Goal: Task Accomplishment & Management: Complete application form

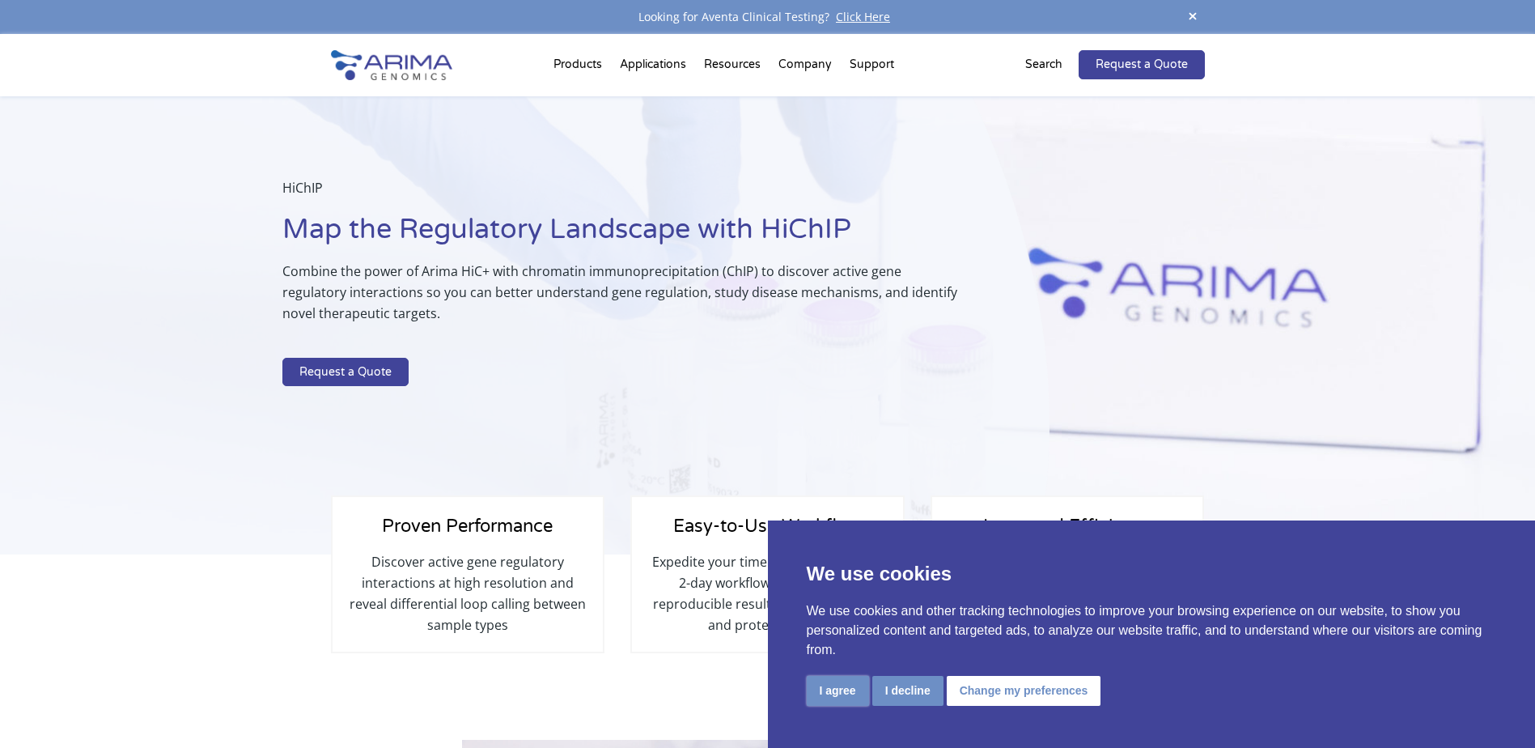
click at [838, 689] on button "I agree" at bounding box center [838, 691] width 62 height 30
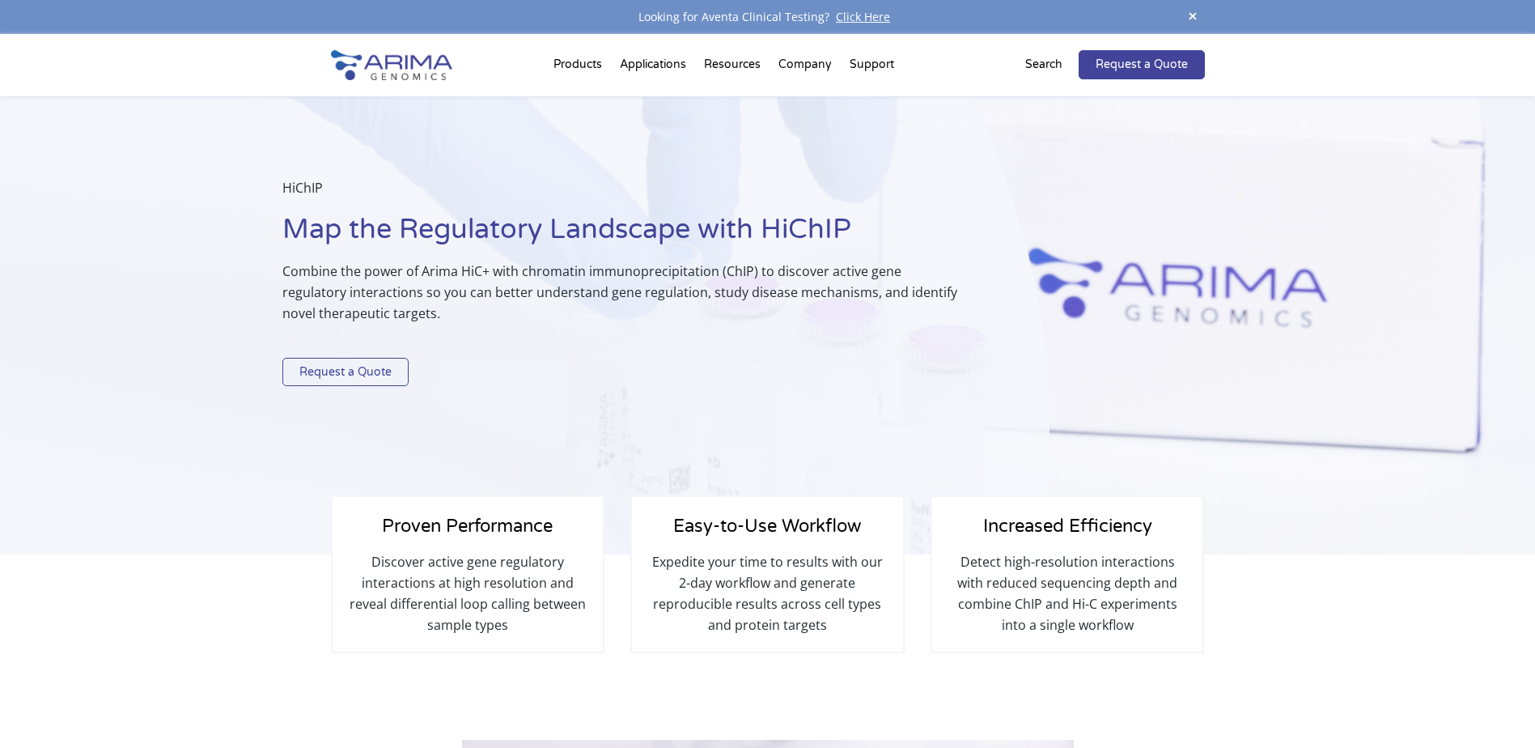
click at [358, 371] on link "Request a Quote" at bounding box center [345, 372] width 126 height 29
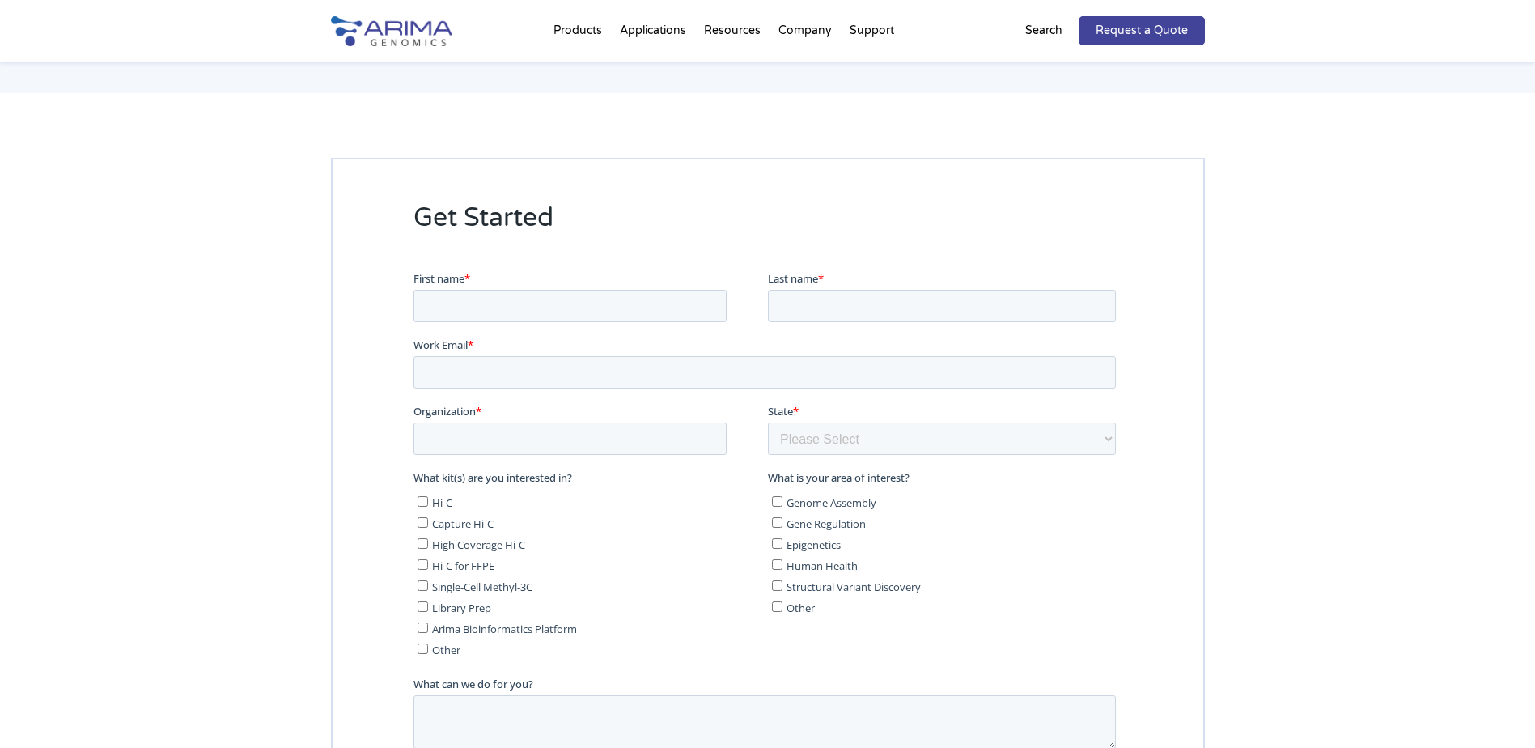
scroll to position [3531, 0]
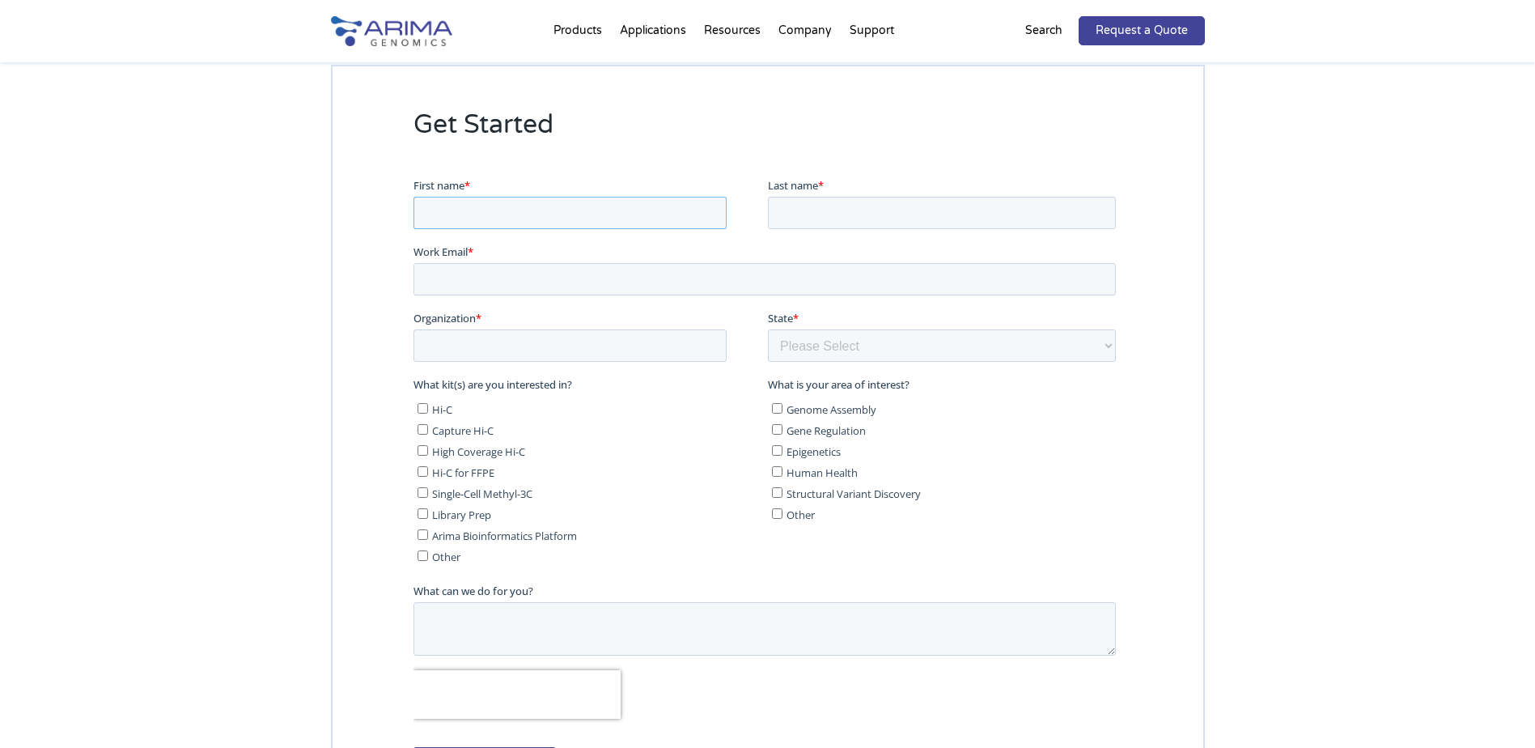
click at [475, 224] on input "First name *" at bounding box center [569, 213] width 313 height 32
click at [1172, 36] on link "Request a Quote" at bounding box center [1142, 30] width 126 height 29
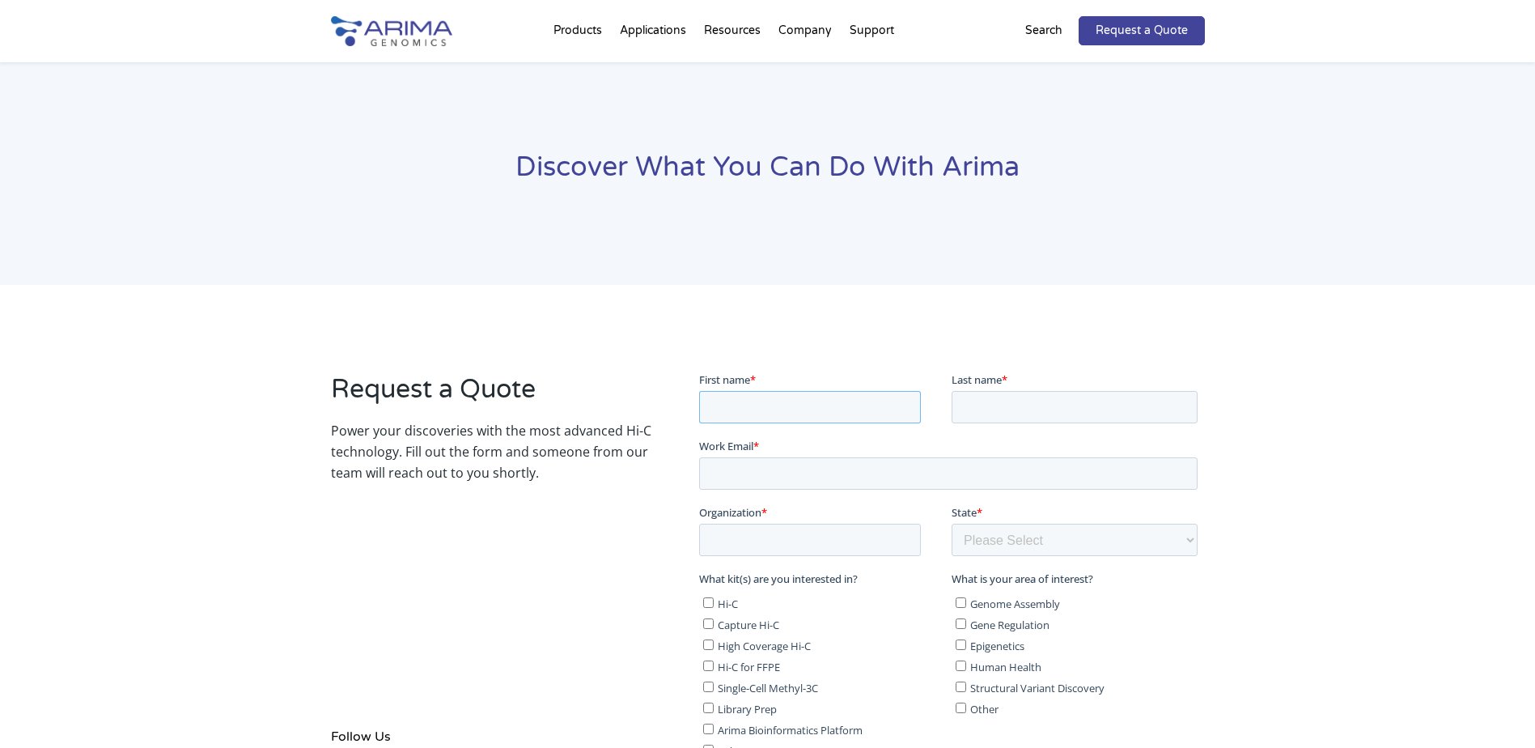
drag, startPoint x: 821, startPoint y: 409, endPoint x: 950, endPoint y: 413, distance: 129.5
click at [820, 409] on input "First name *" at bounding box center [810, 406] width 222 height 32
type input "[PERSON_NAME]"
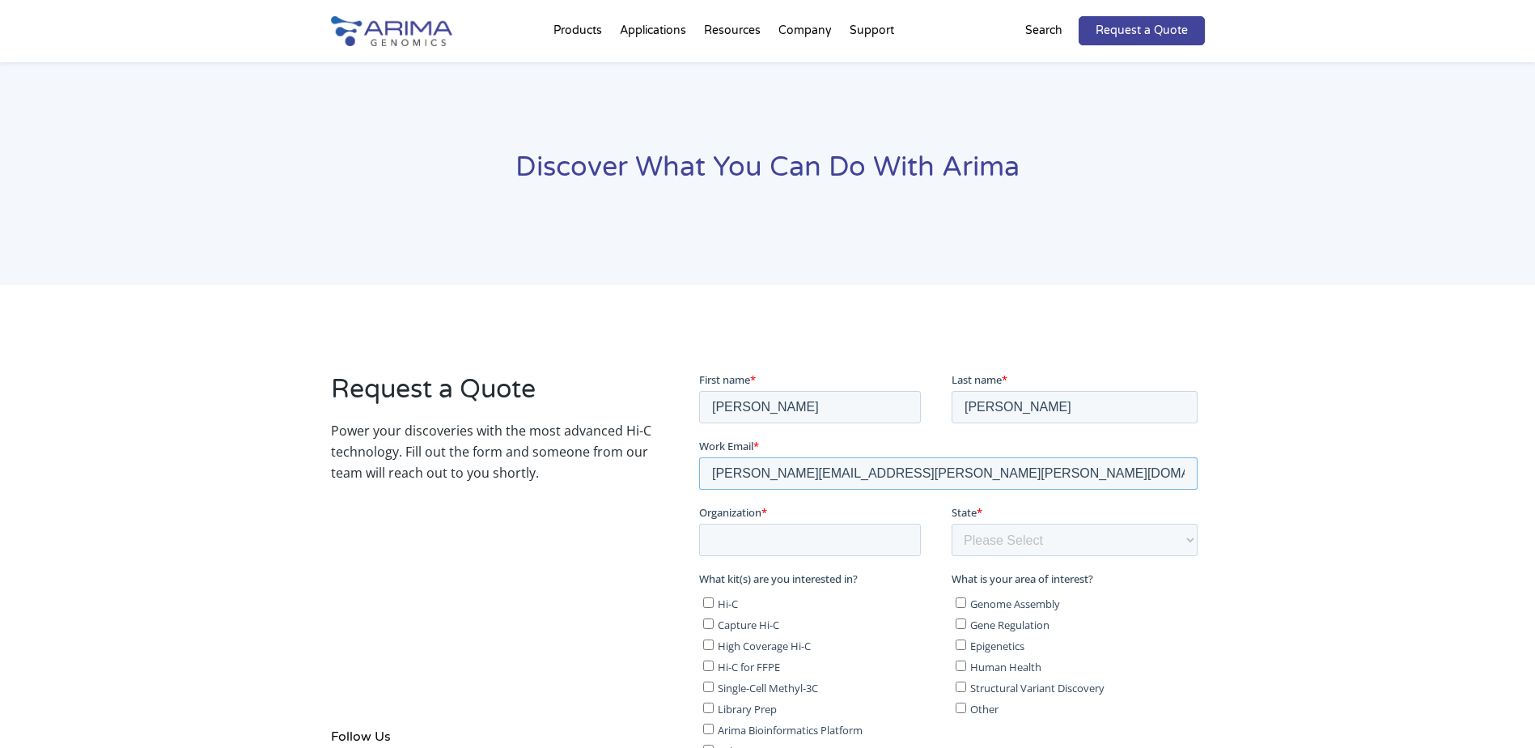
type input "[PERSON_NAME][EMAIL_ADDRESS][PERSON_NAME][PERSON_NAME][DOMAIN_NAME]"
type input "Mayo Clinic"
click at [1181, 541] on select "Please Select Other/Non-US [US_STATE] [US_STATE] [US_STATE] [US_STATE] [US_STAT…" at bounding box center [1075, 539] width 246 height 32
select select "[US_STATE]"
click at [952, 523] on select "Please Select Other/Non-US [US_STATE] [US_STATE] [US_STATE] [US_STATE] [US_STAT…" at bounding box center [1075, 539] width 246 height 32
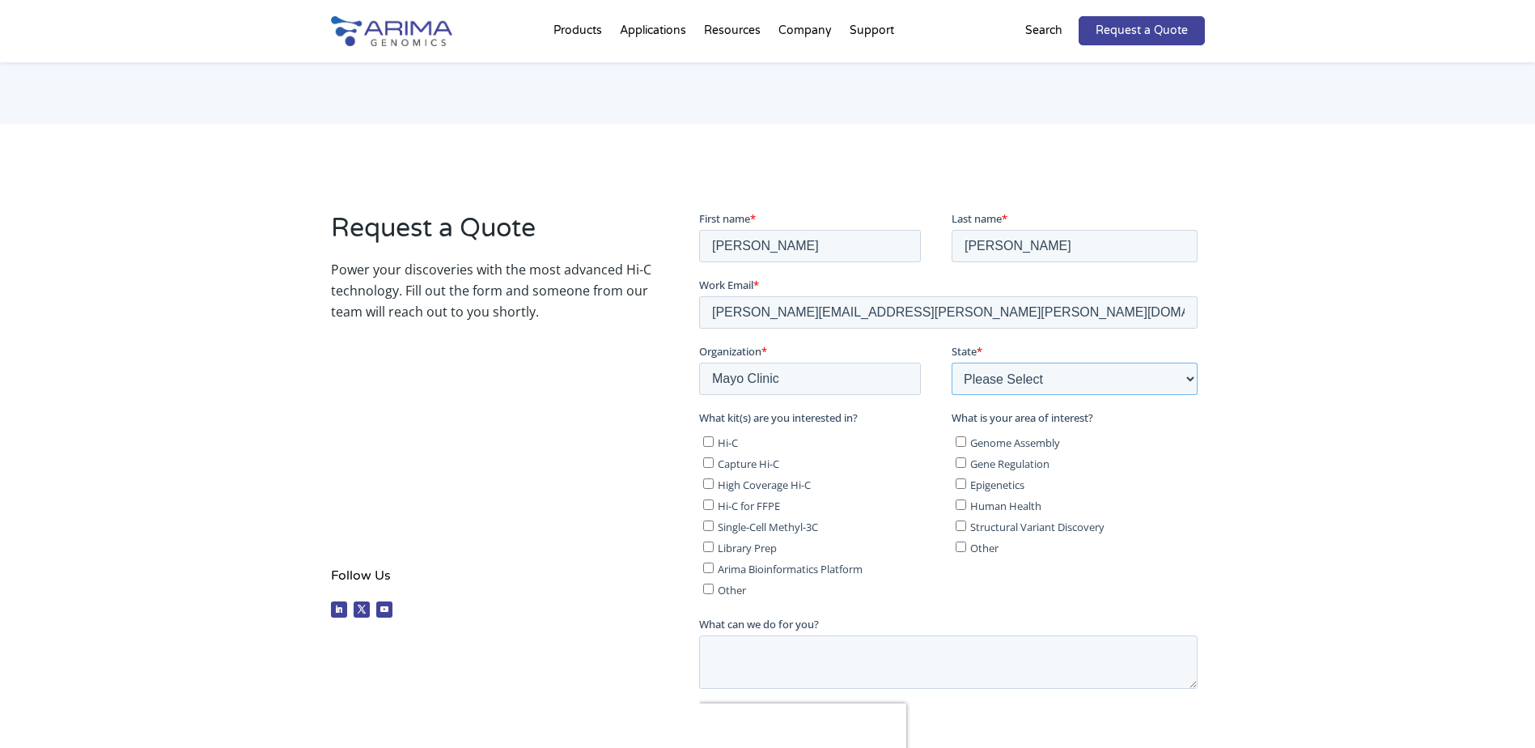
scroll to position [162, 0]
click at [819, 660] on textarea "What can we do for you?" at bounding box center [948, 660] width 498 height 53
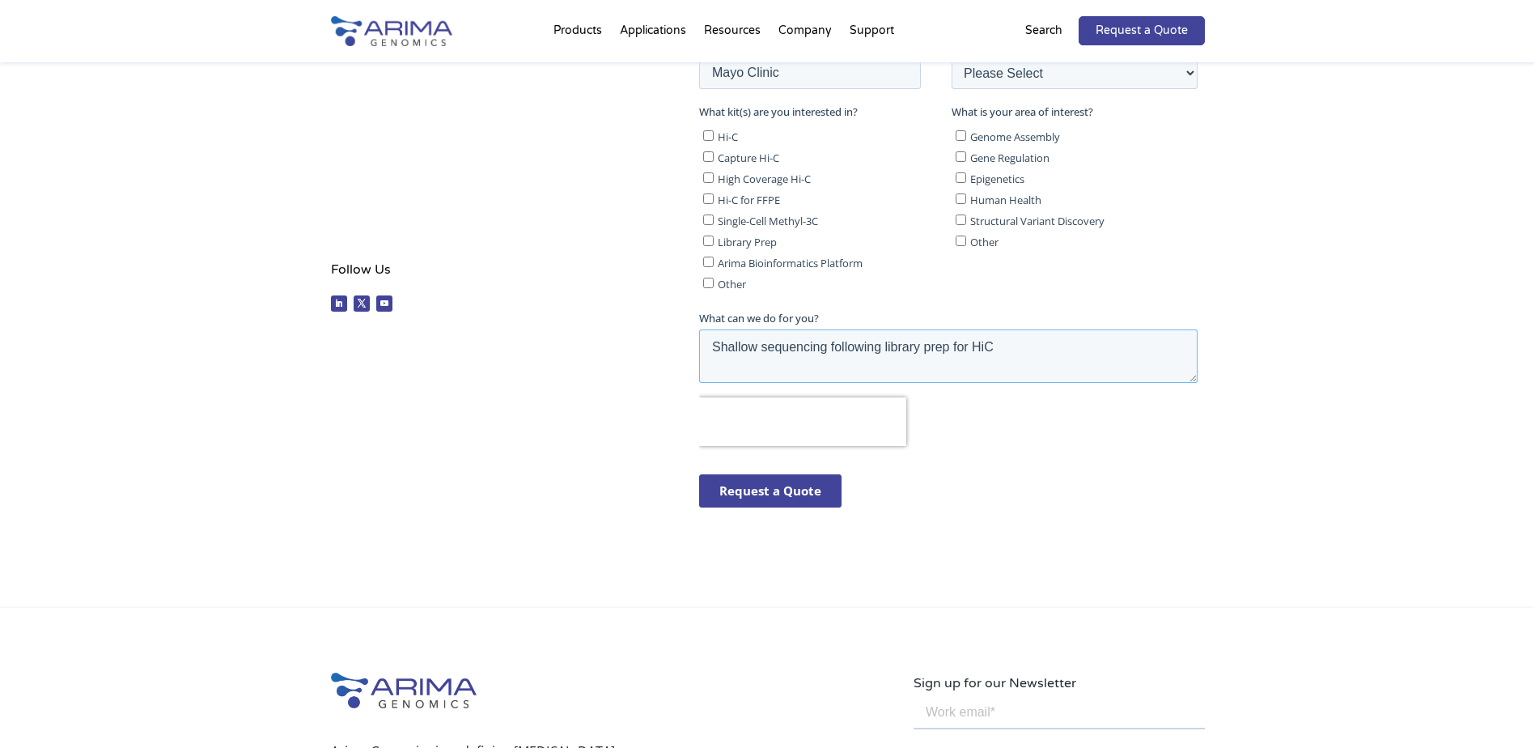
scroll to position [486, 0]
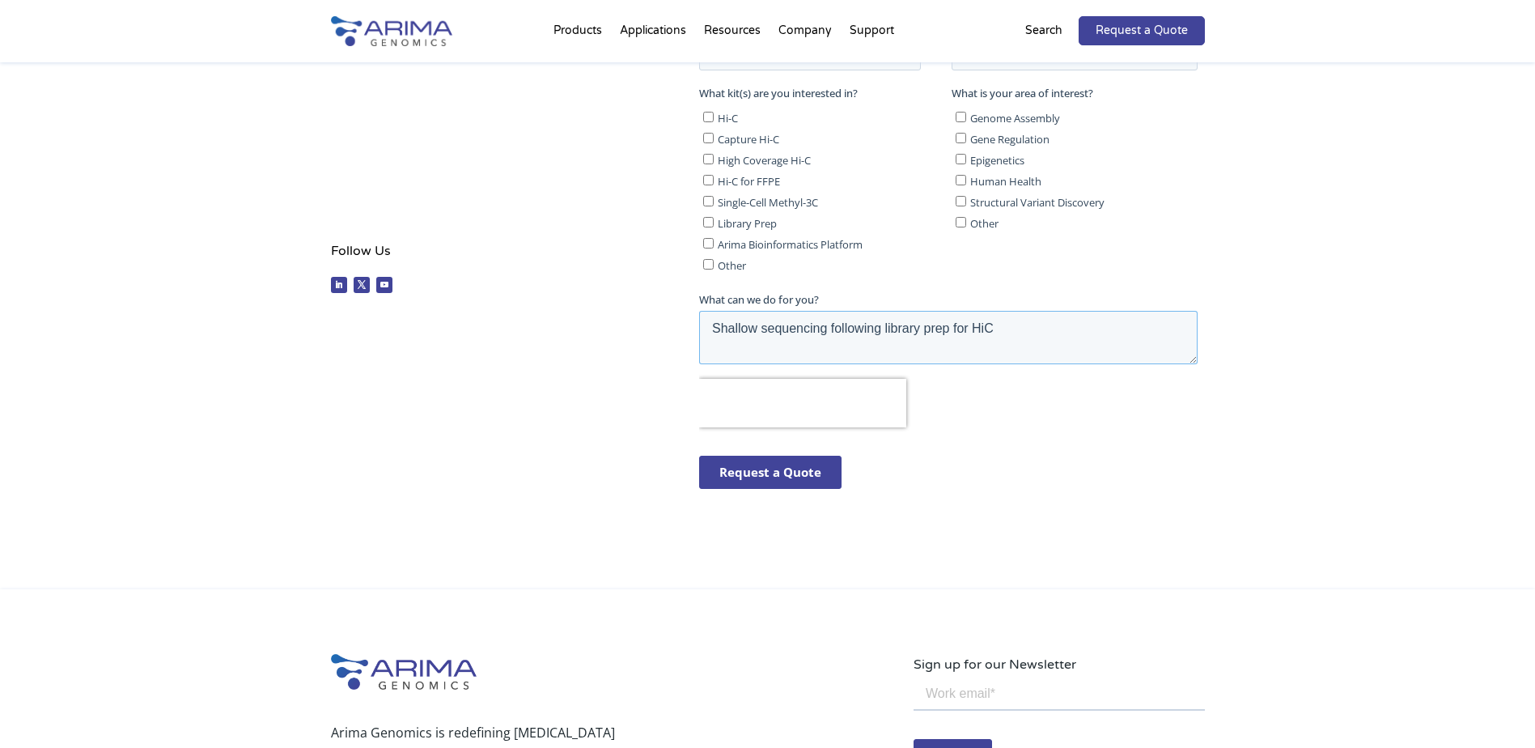
type textarea "Shallow sequencing following library prep for HiC"
click at [799, 469] on input "Request a Quote" at bounding box center [770, 472] width 142 height 33
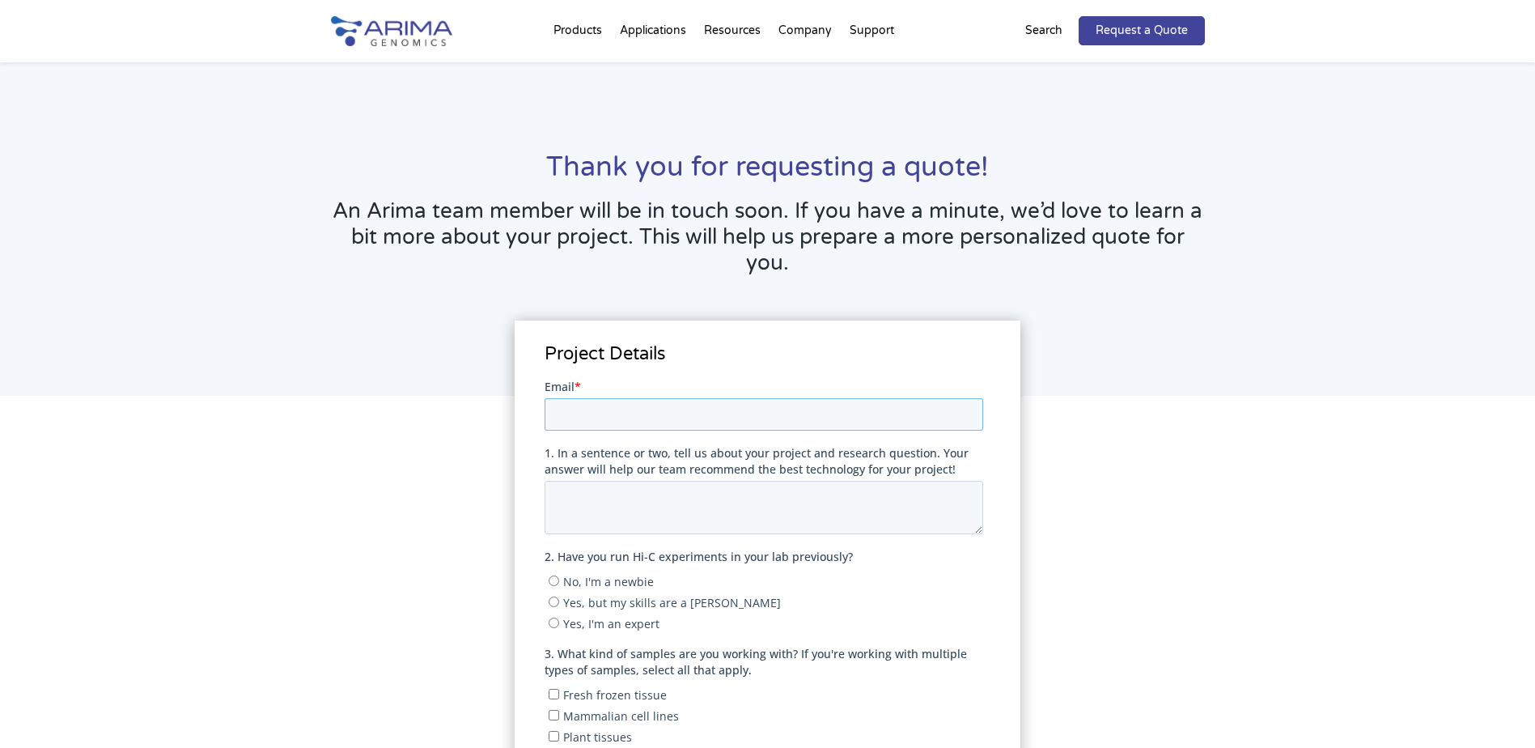
click at [751, 403] on input "Email *" at bounding box center [764, 413] width 439 height 32
type input "hogenson.tara@mayo.edu"
click at [852, 493] on textarea "1. In a sentence or two, tell us about your project and research question. Your…" at bounding box center [764, 506] width 439 height 53
type textarea "H"
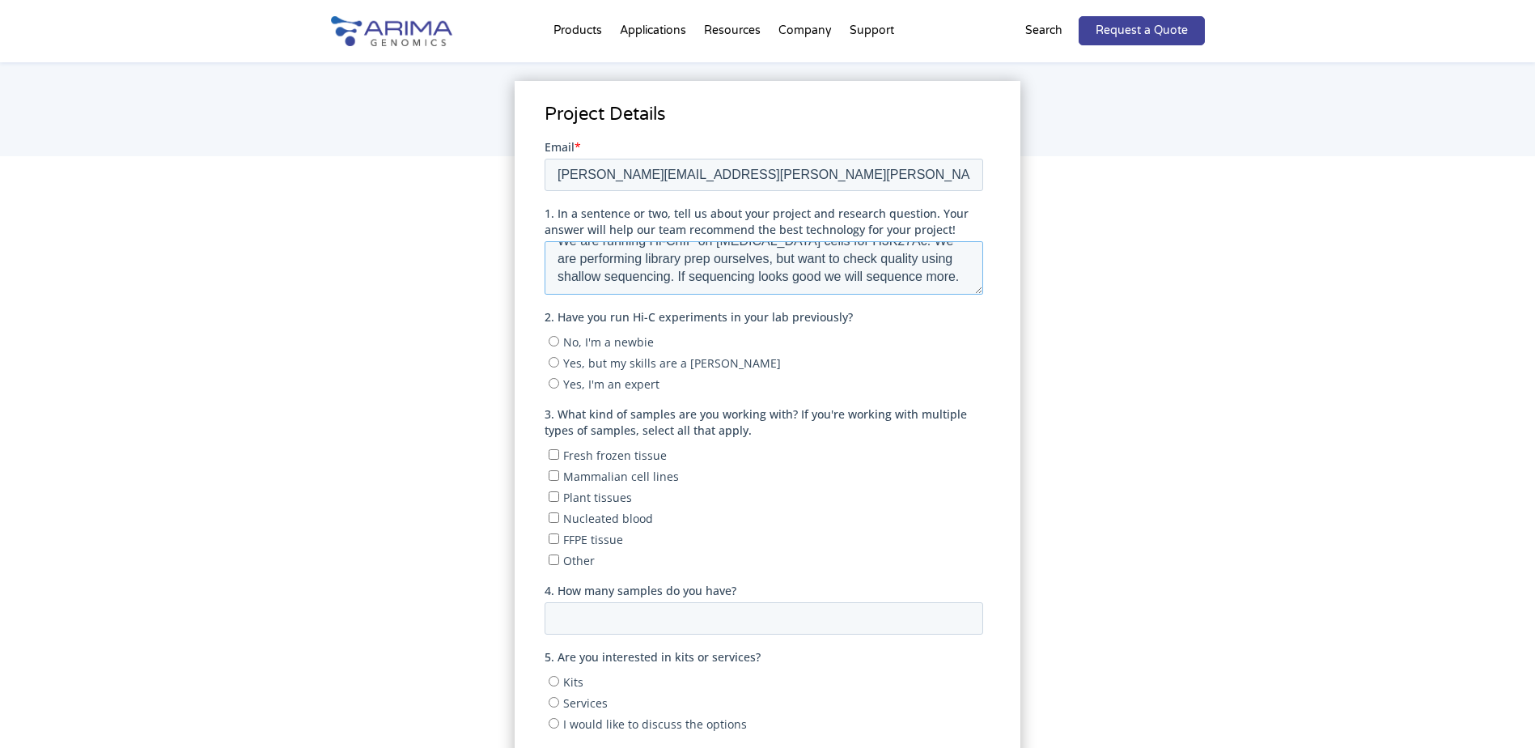
scroll to position [243, 0]
type textarea "We are running Hi-ChIP on cancer cells for H3K27Ac. We are performing library p…"
click at [555, 336] on input "No, I'm a newbie" at bounding box center [554, 337] width 11 height 11
radio input "true"
click at [553, 362] on input "Yes, but my skills are a little rusty" at bounding box center [554, 358] width 11 height 11
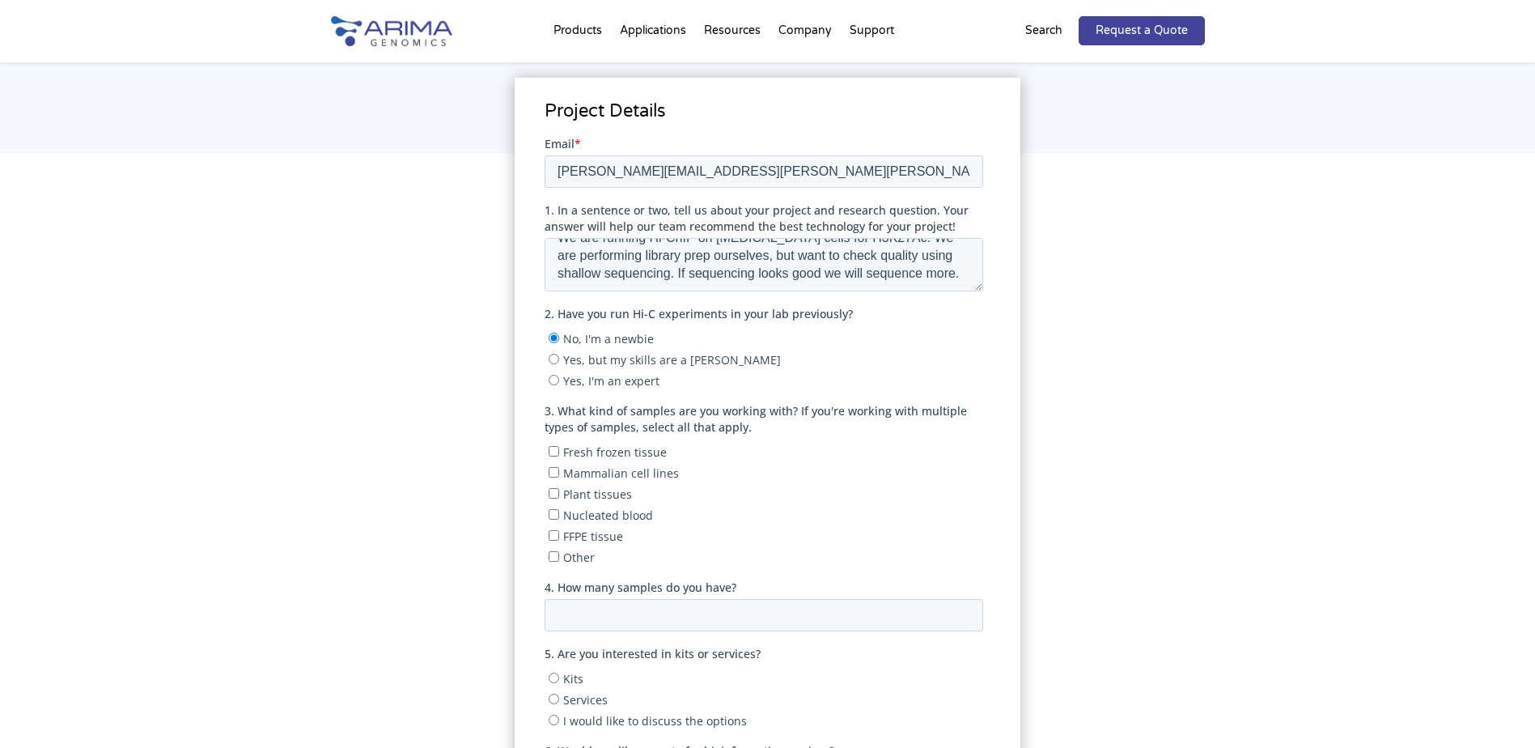
radio input "true"
click at [558, 385] on label "Yes, I'm an expert" at bounding box center [766, 379] width 435 height 16
click at [558, 384] on input "Yes, I'm an expert" at bounding box center [554, 379] width 11 height 11
radio input "true"
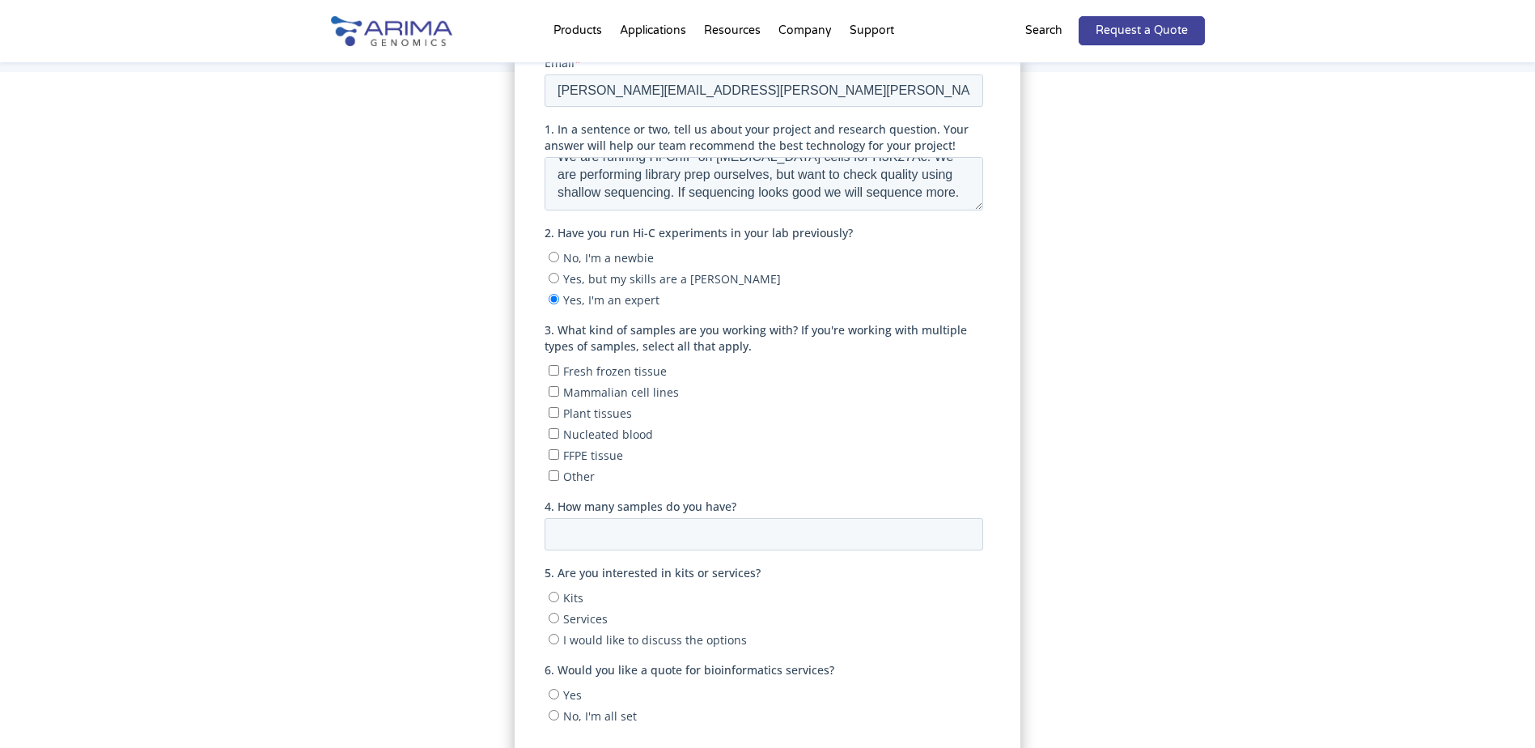
click at [553, 390] on input "Mammalian cell lines" at bounding box center [554, 390] width 11 height 11
checkbox input "true"
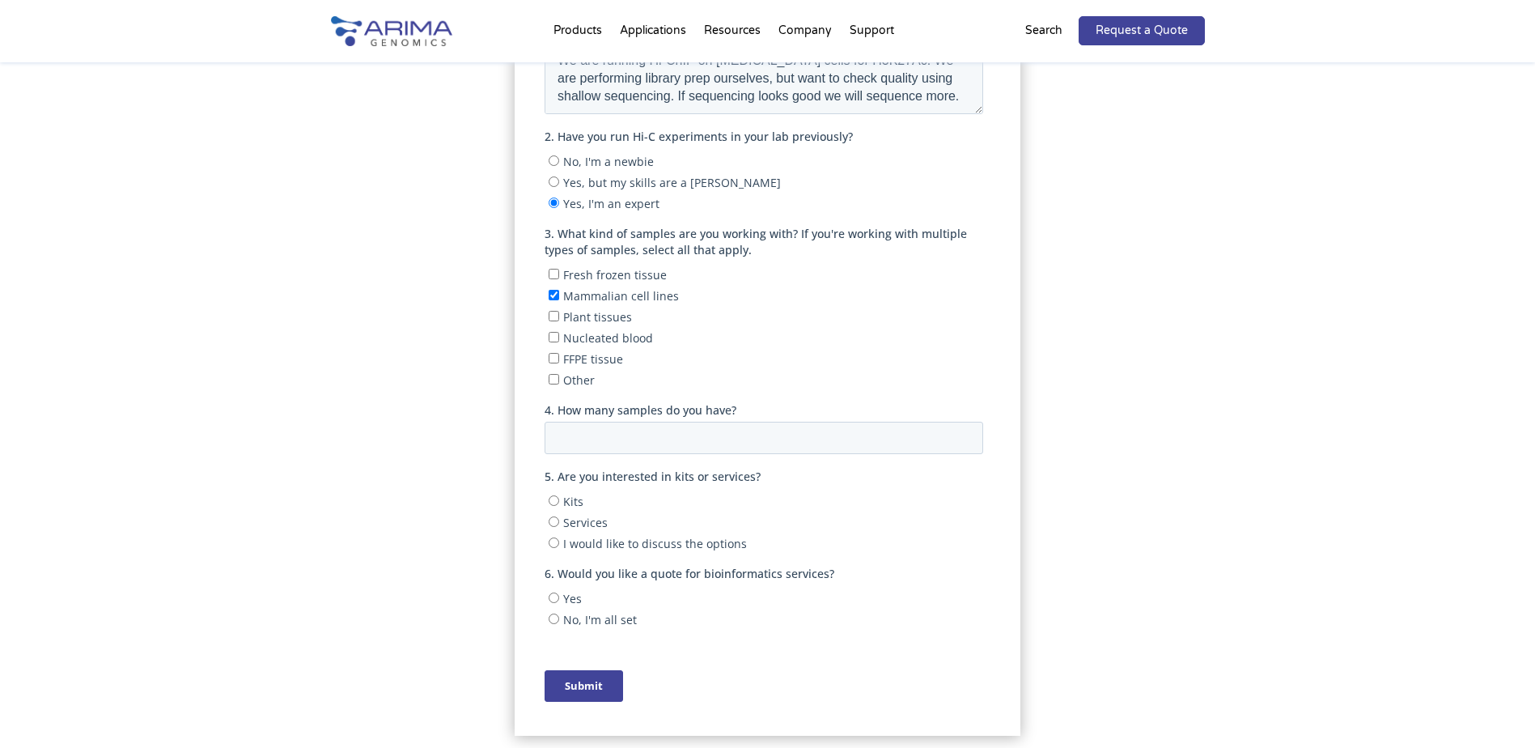
scroll to position [486, 0]
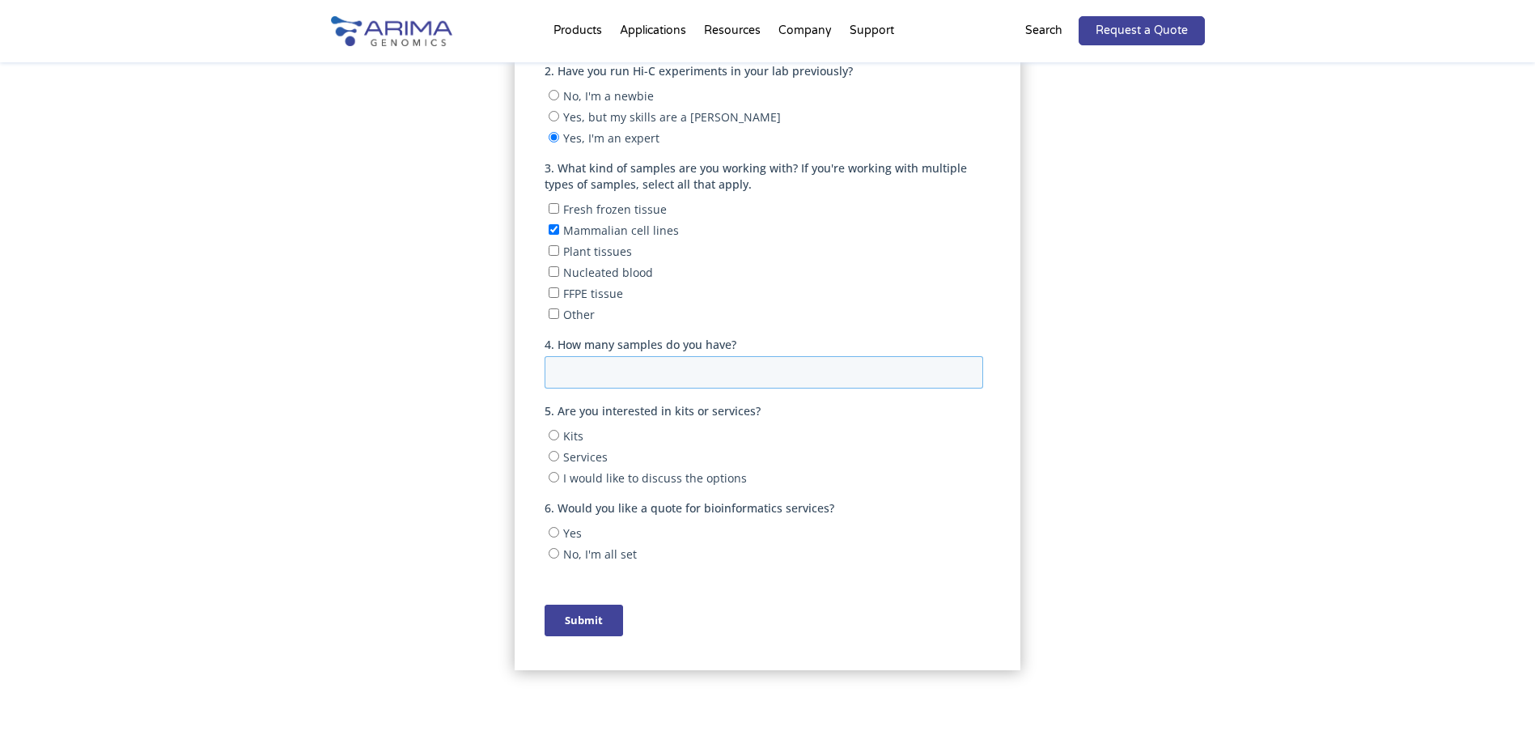
click at [589, 380] on input "4. How many samples do you have?" at bounding box center [764, 372] width 439 height 32
type input "1"
click at [558, 453] on input "Services" at bounding box center [554, 456] width 11 height 11
radio input "true"
click at [556, 532] on input "Yes" at bounding box center [554, 532] width 11 height 11
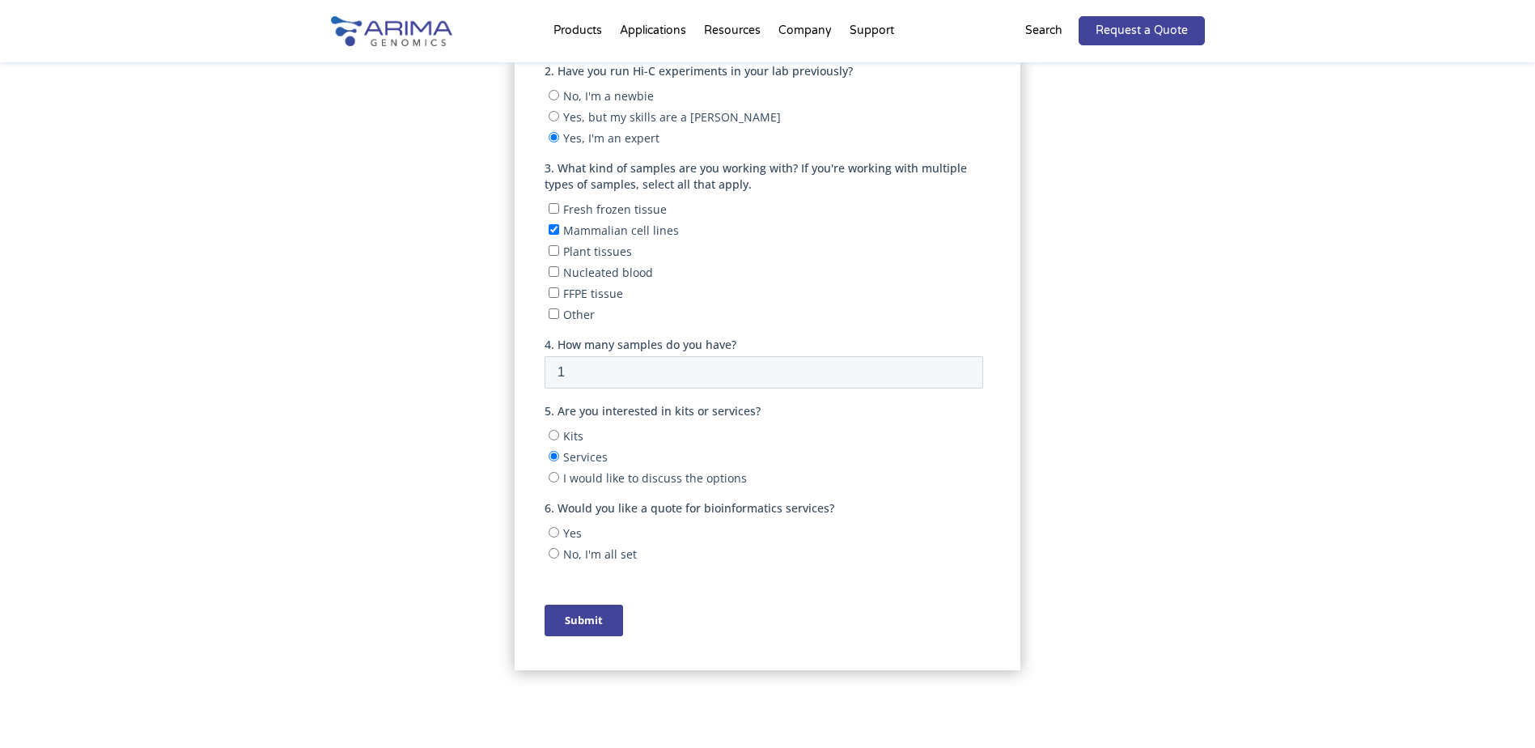
radio input "true"
click at [583, 614] on input "Submit" at bounding box center [584, 620] width 78 height 32
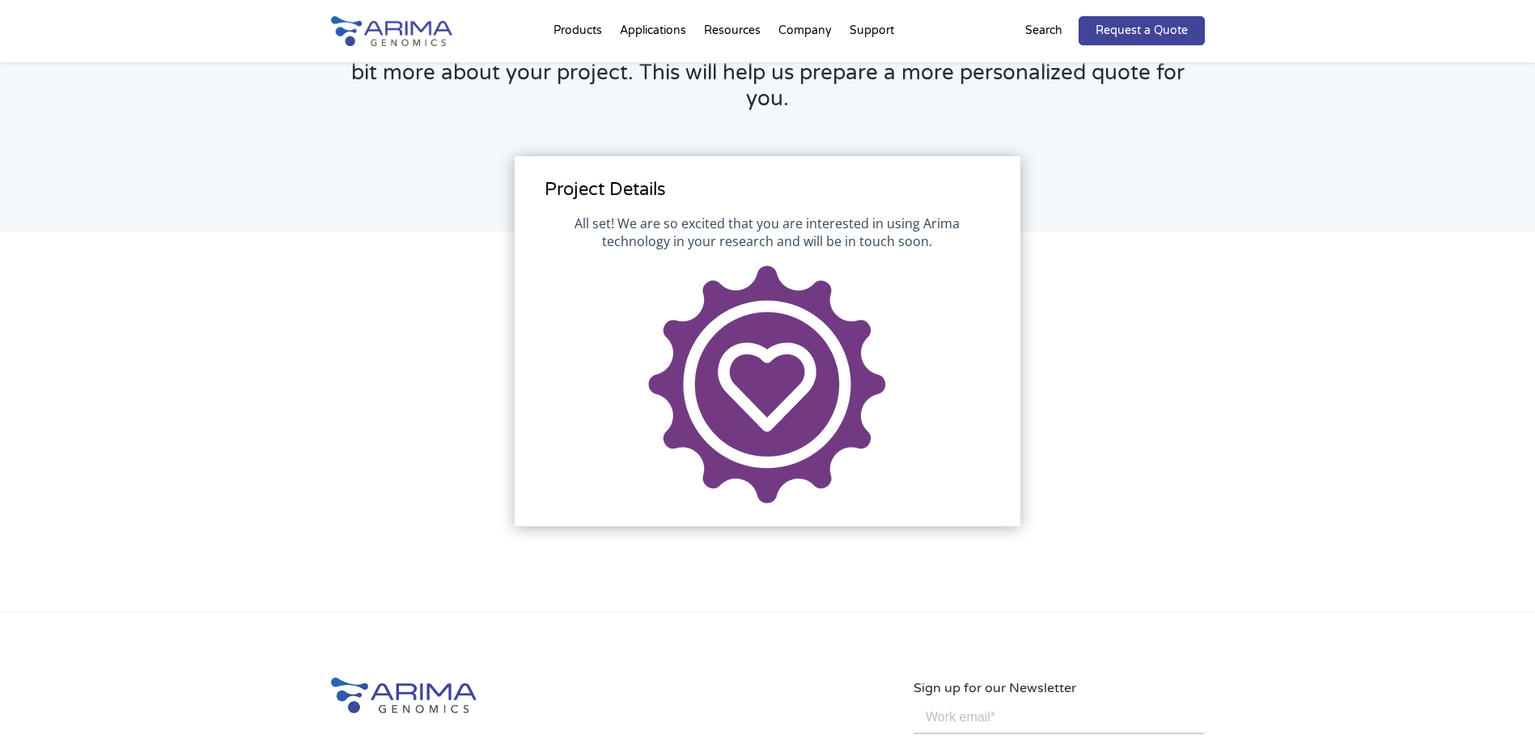
scroll to position [162, 0]
